Goal: Task Accomplishment & Management: Use online tool/utility

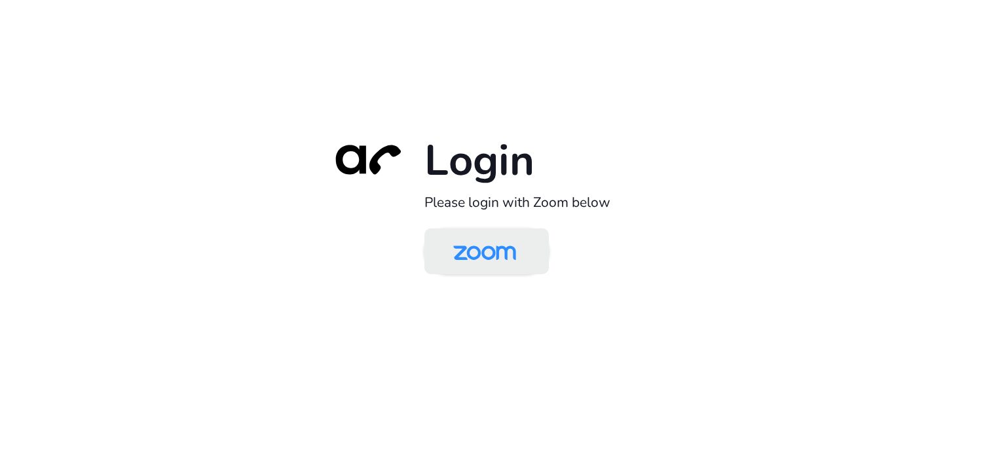
click at [516, 252] on img at bounding box center [484, 252] width 90 height 43
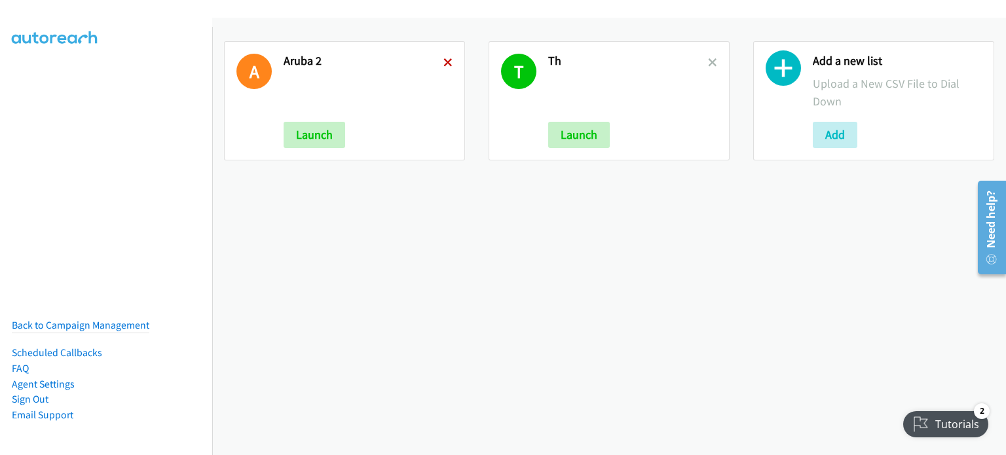
click at [445, 64] on icon at bounding box center [447, 63] width 9 height 9
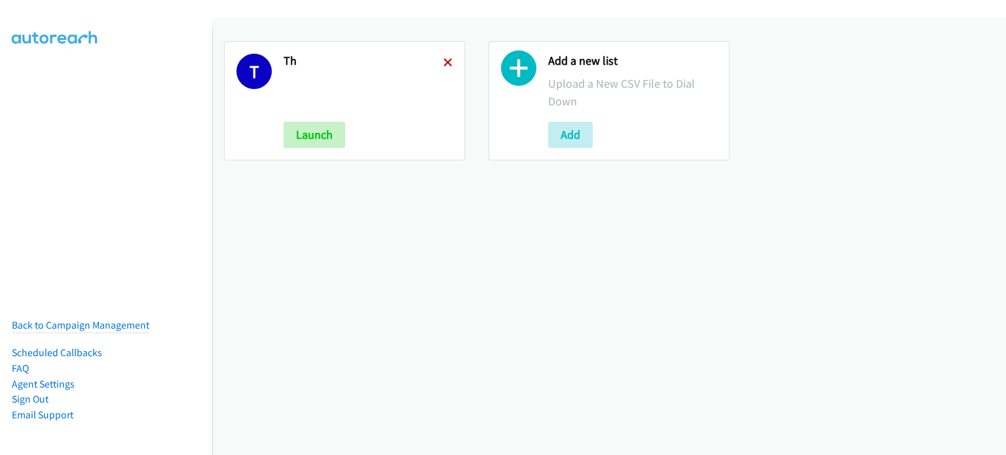
click at [444, 62] on icon at bounding box center [447, 63] width 9 height 9
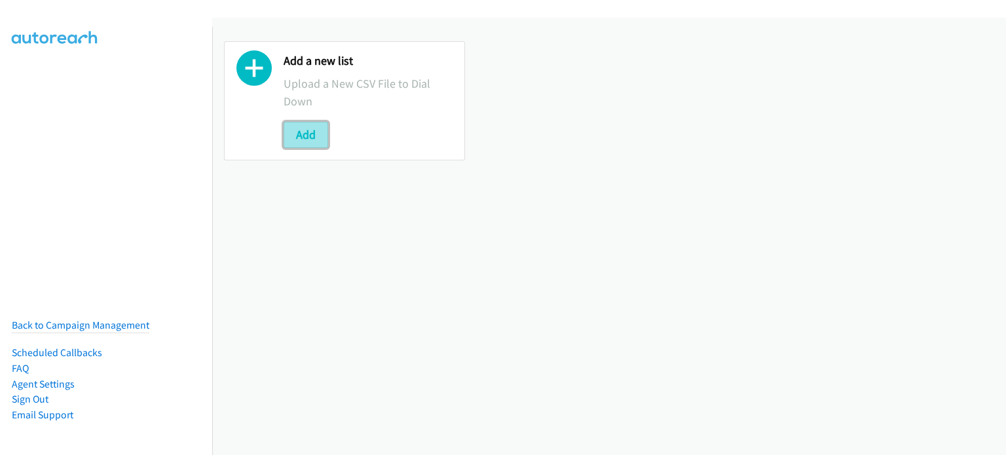
click at [314, 136] on button "Add" at bounding box center [305, 135] width 45 height 26
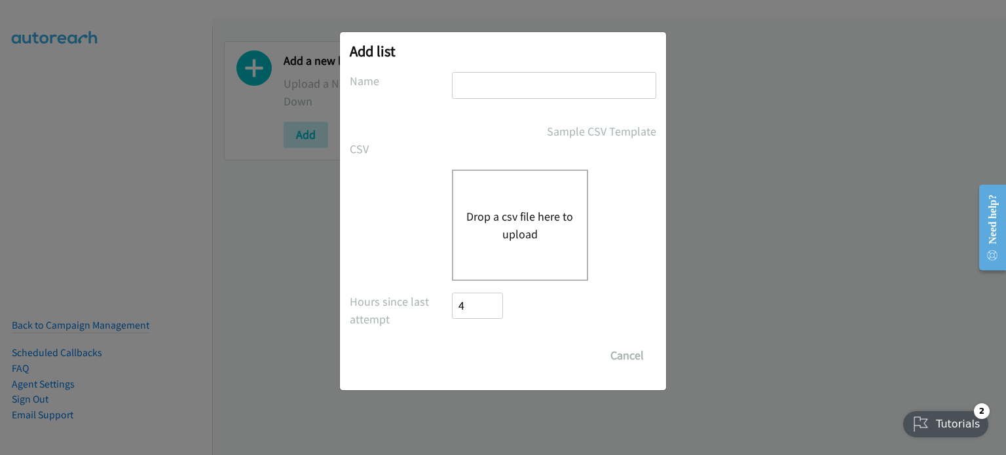
click at [542, 198] on div "Drop a csv file here to upload" at bounding box center [520, 225] width 136 height 111
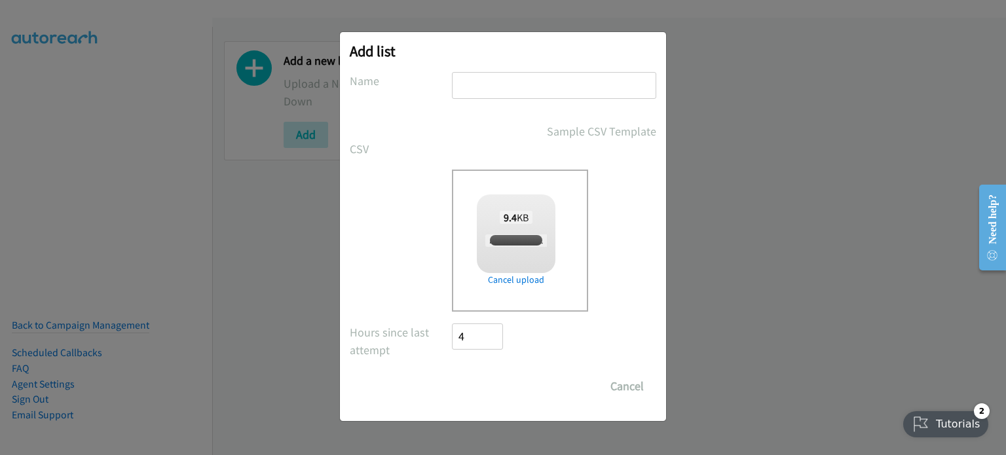
checkbox input "true"
click at [492, 95] on input "text" at bounding box center [554, 85] width 204 height 27
type input "Aruba"
drag, startPoint x: 490, startPoint y: 387, endPoint x: 319, endPoint y: 295, distance: 193.6
click at [490, 387] on input "Save List" at bounding box center [486, 386] width 69 height 26
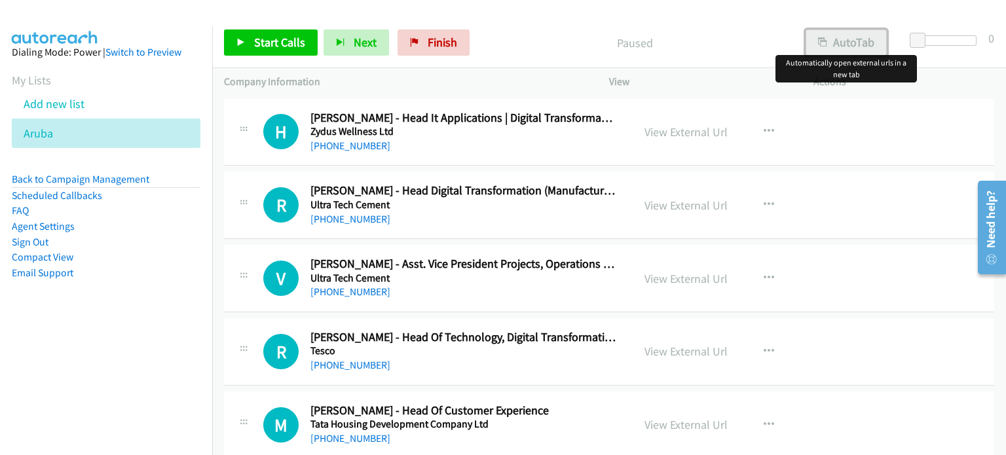
click at [871, 39] on button "AutoTab" at bounding box center [845, 42] width 81 height 26
click at [685, 132] on link "View External Url" at bounding box center [685, 131] width 83 height 15
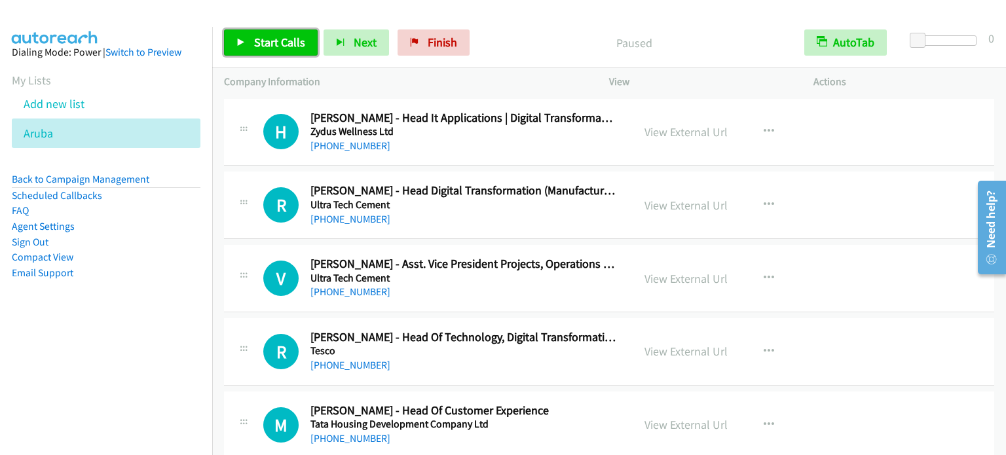
click at [272, 44] on span "Start Calls" at bounding box center [279, 42] width 51 height 15
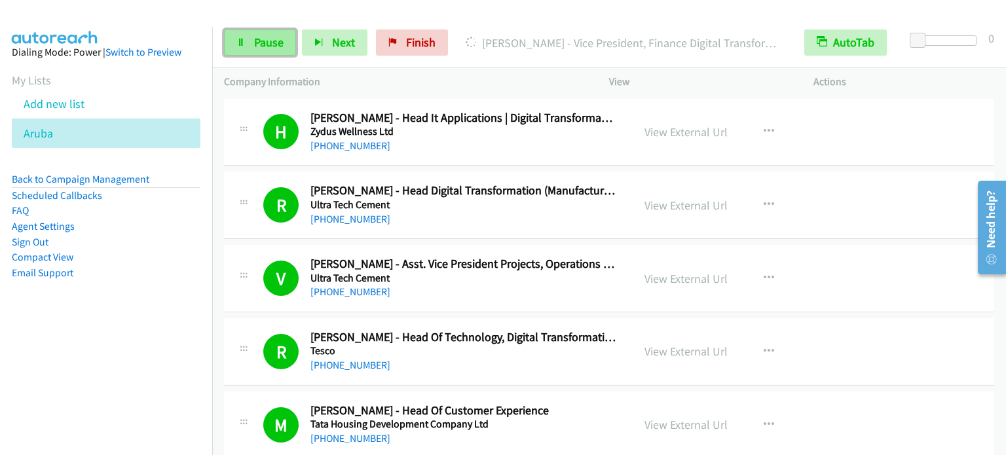
click at [262, 49] on link "Pause" at bounding box center [260, 42] width 72 height 26
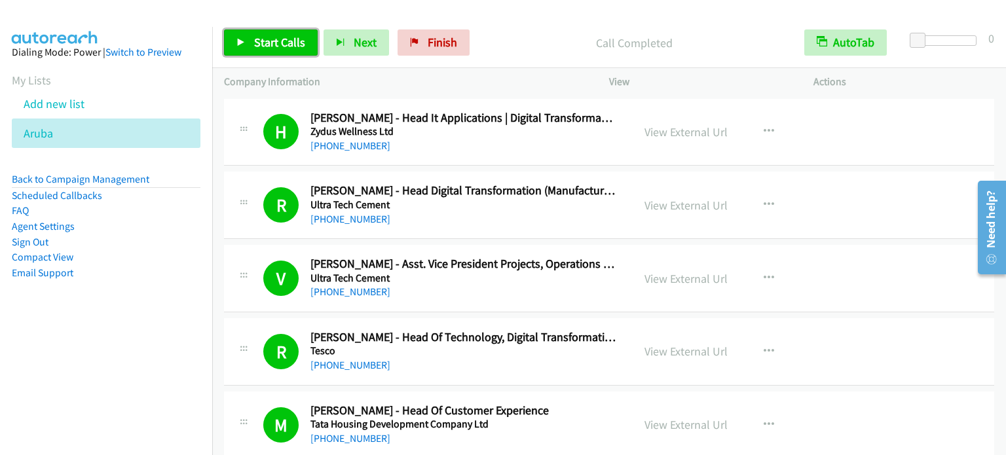
click at [274, 37] on span "Start Calls" at bounding box center [279, 42] width 51 height 15
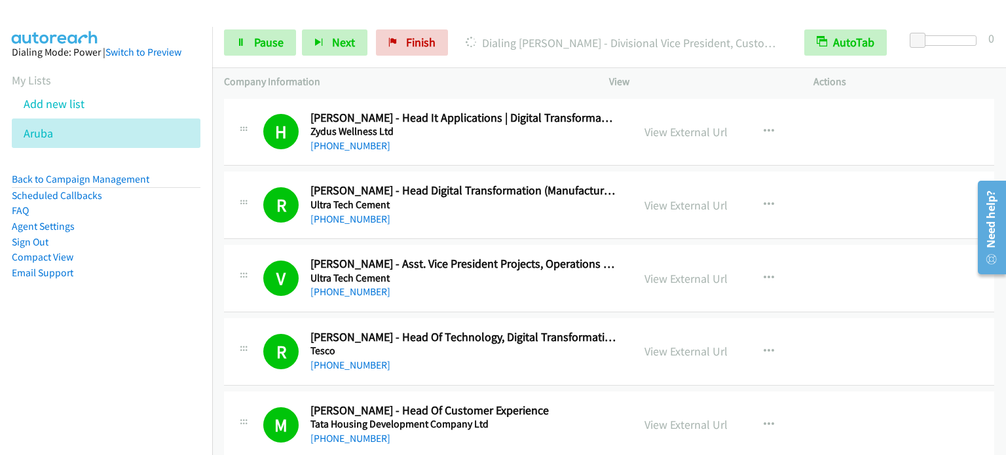
click at [102, 339] on aside "Dialing Mode: Power | Switch to Preview My Lists Add new list Aruba Back to Cam…" at bounding box center [106, 183] width 212 height 313
click at [166, 359] on nav "Dialing Mode: Power | Switch to Preview My Lists Add new list Aruba Back to Cam…" at bounding box center [106, 254] width 213 height 455
click at [142, 340] on nav "Dialing Mode: Power | Switch to Preview My Lists Add new list Aruba Back to Cam…" at bounding box center [106, 254] width 213 height 455
click at [98, 346] on nav "Dialing Mode: Power | Switch to Preview My Lists Add new list Aruba Back to Cam…" at bounding box center [106, 254] width 213 height 455
click at [261, 42] on span "Pause" at bounding box center [268, 42] width 29 height 15
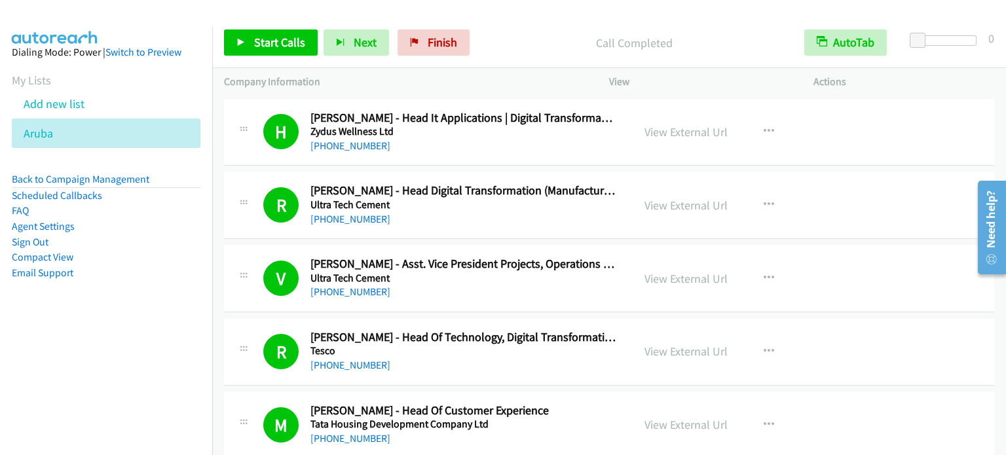
drag, startPoint x: 96, startPoint y: 350, endPoint x: 82, endPoint y: 353, distance: 14.8
click at [97, 350] on nav "Dialing Mode: Power | Switch to Preview My Lists Add new list Aruba Back to Cam…" at bounding box center [106, 254] width 213 height 455
